Goal: Transaction & Acquisition: Download file/media

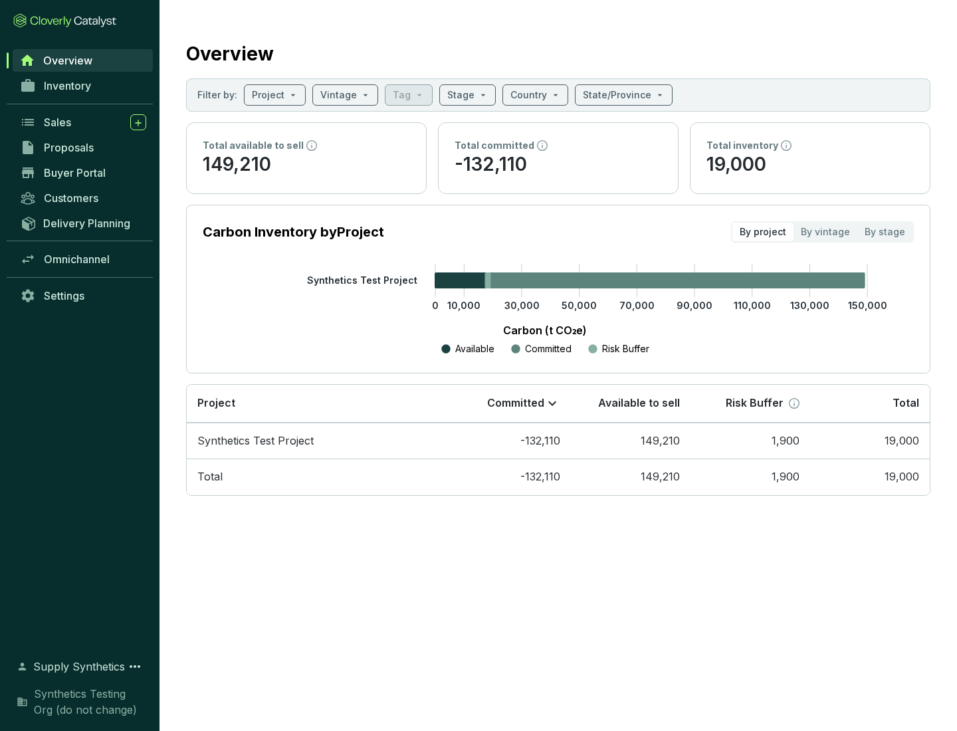
click at [83, 148] on span "Proposals" at bounding box center [69, 147] width 50 height 13
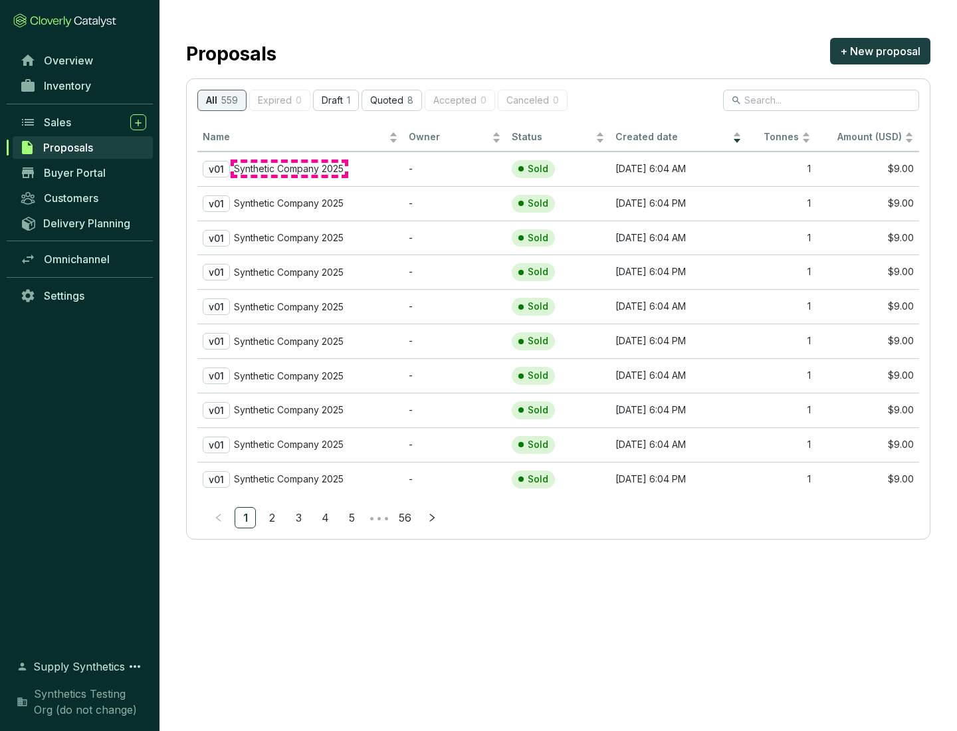
click at [289, 169] on p "Synthetic Company 2025" at bounding box center [289, 169] width 110 height 12
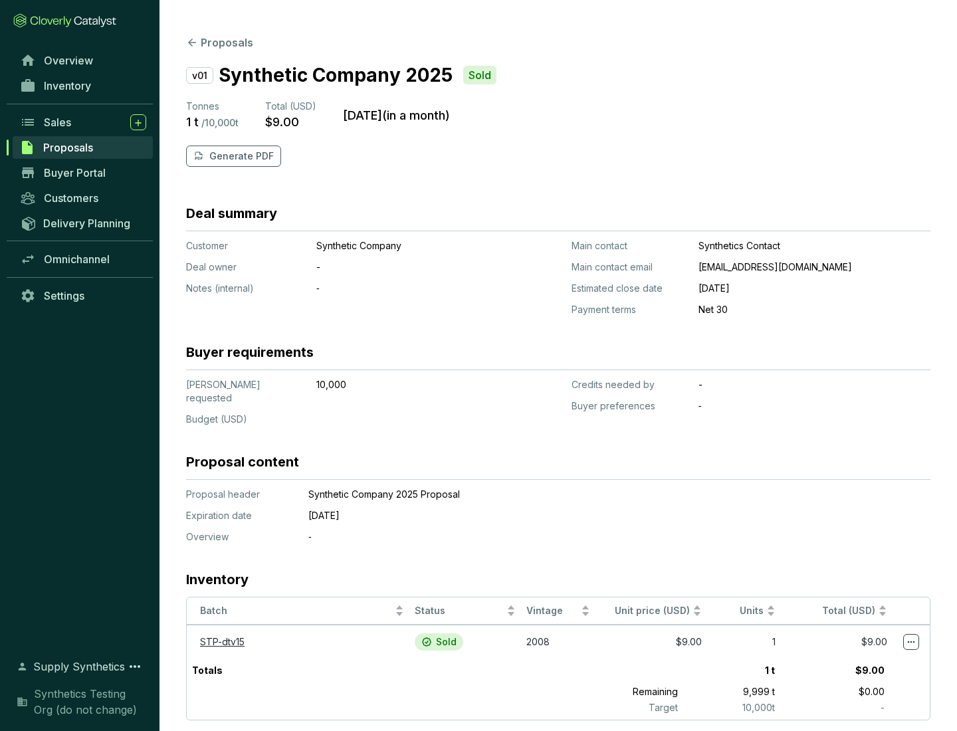
click at [240, 156] on p "Generate PDF" at bounding box center [241, 155] width 64 height 13
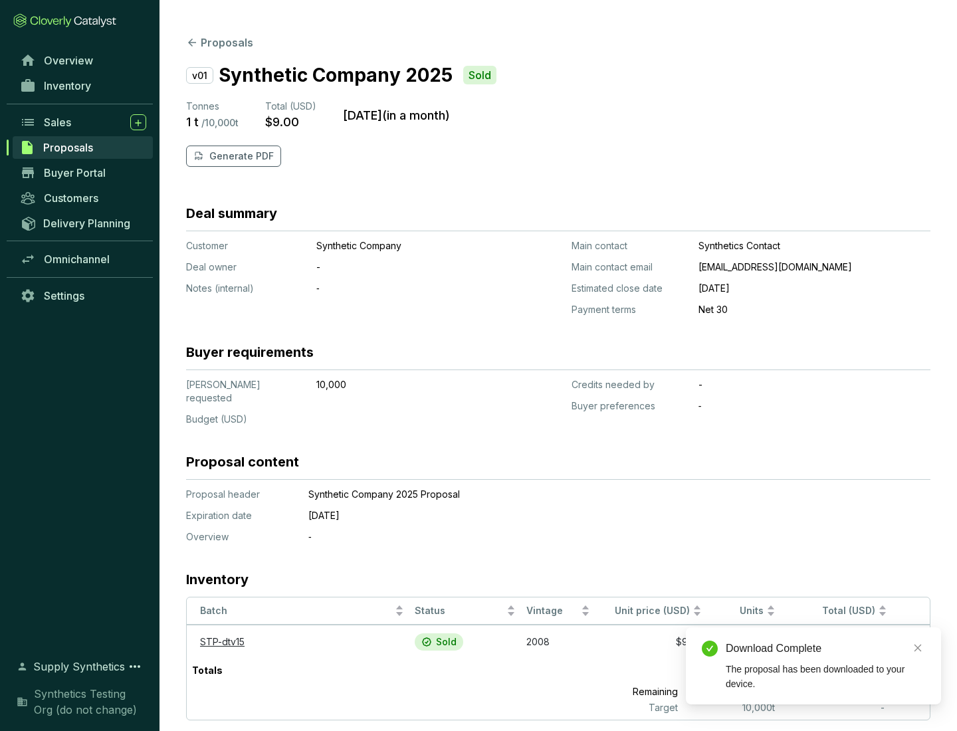
click at [825, 648] on div "Download Complete" at bounding box center [825, 649] width 199 height 16
